Goal: Task Accomplishment & Management: Use online tool/utility

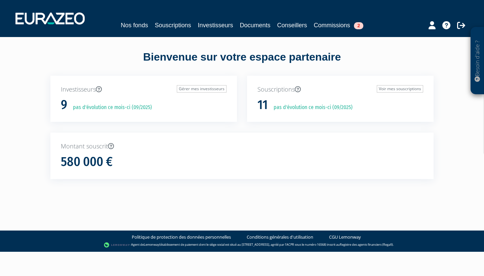
click at [261, 24] on link "Documents" at bounding box center [255, 25] width 31 height 9
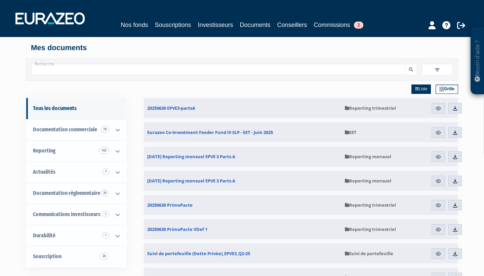
click at [340, 24] on link "Commissions 2" at bounding box center [338, 24] width 49 height 9
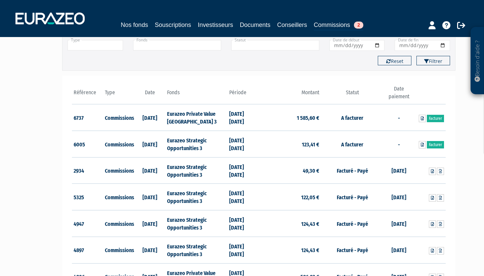
scroll to position [59, 0]
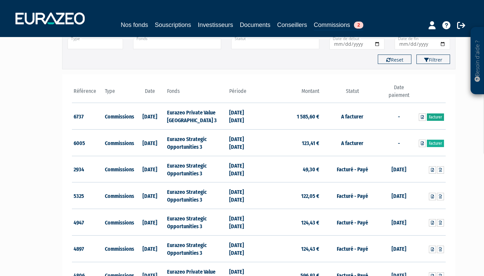
click at [440, 117] on link "Facturer" at bounding box center [435, 116] width 17 height 7
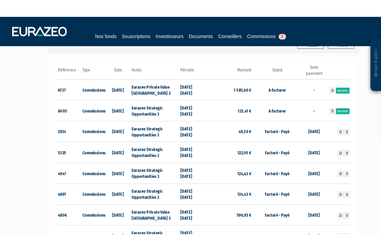
scroll to position [88, 0]
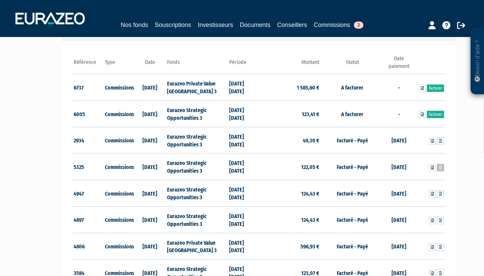
click at [442, 165] on icon at bounding box center [440, 167] width 3 height 4
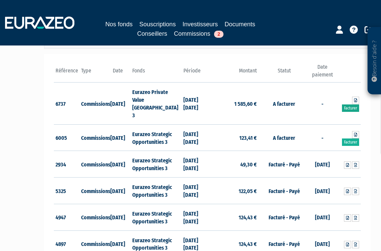
click at [350, 104] on link "Facturer" at bounding box center [350, 107] width 17 height 7
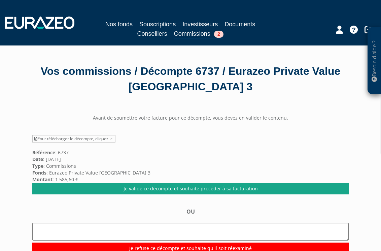
click at [234, 191] on link "Je valide ce décompte et souhaite procéder à sa facturation" at bounding box center [190, 188] width 316 height 11
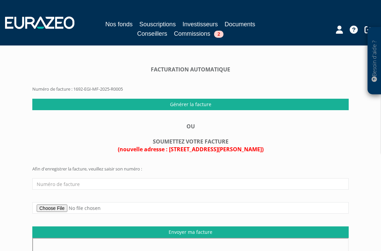
scroll to position [49, 0]
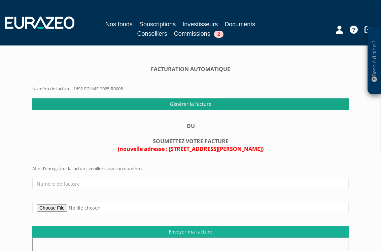
click at [241, 105] on input "Générer la facture" at bounding box center [190, 103] width 316 height 11
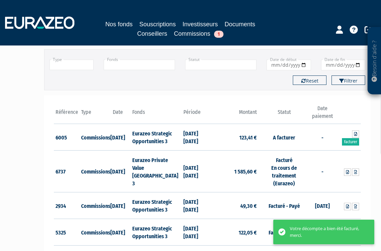
scroll to position [47, 0]
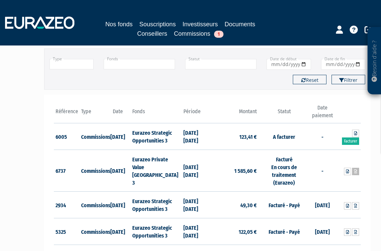
click at [355, 172] on icon at bounding box center [355, 171] width 3 height 4
click at [356, 170] on icon at bounding box center [355, 171] width 3 height 4
click at [351, 141] on link "Facturer" at bounding box center [350, 140] width 17 height 7
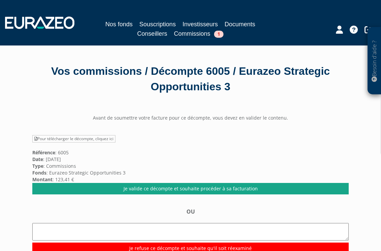
click at [220, 190] on link "Je valide ce décompte et souhaite procéder à sa facturation" at bounding box center [190, 188] width 316 height 11
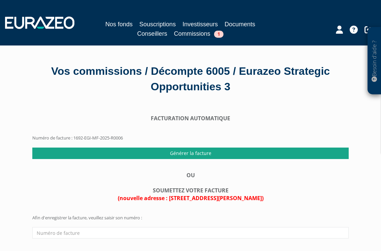
click at [222, 151] on input "Générer la facture" at bounding box center [190, 152] width 316 height 11
